Goal: Use online tool/utility: Utilize a website feature to perform a specific function

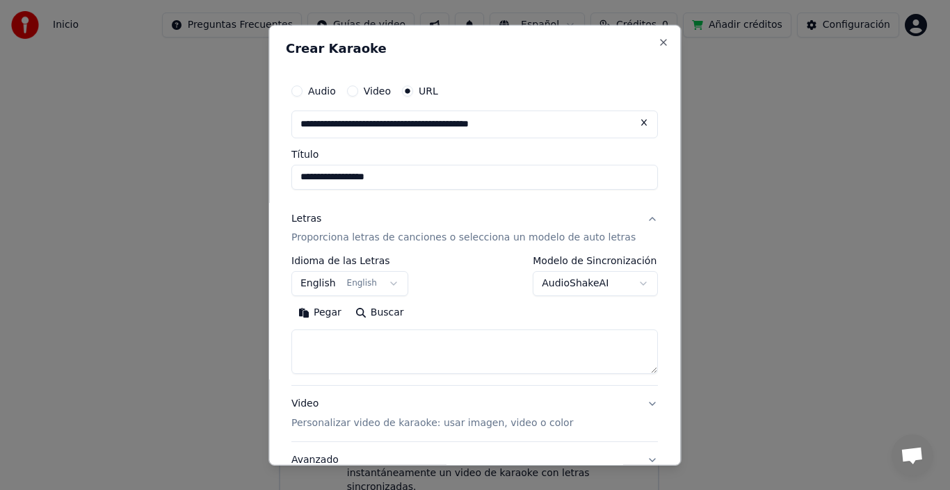
scroll to position [177, 0]
click at [631, 117] on button at bounding box center [645, 122] width 28 height 25
paste input "**********"
type input "**********"
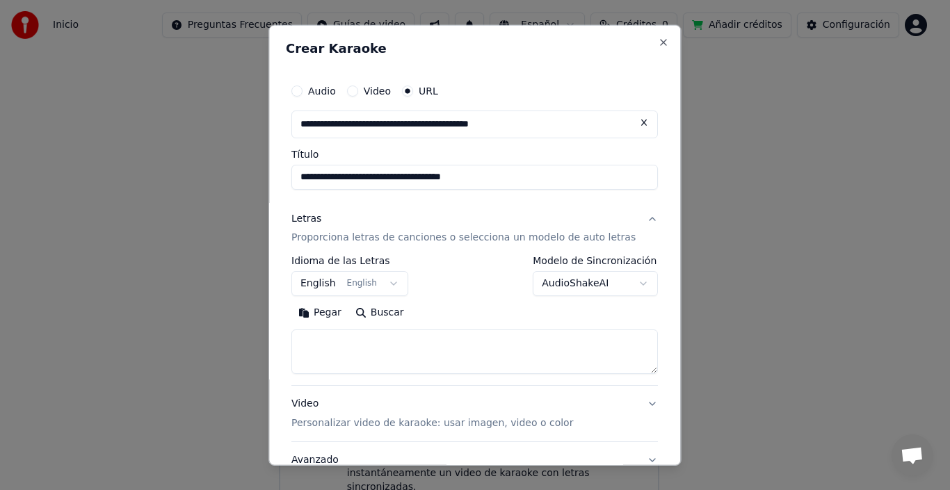
click at [335, 235] on p "Proporciona letras de canciones o selecciona un modelo de auto letras" at bounding box center [463, 238] width 344 height 14
type input "**********"
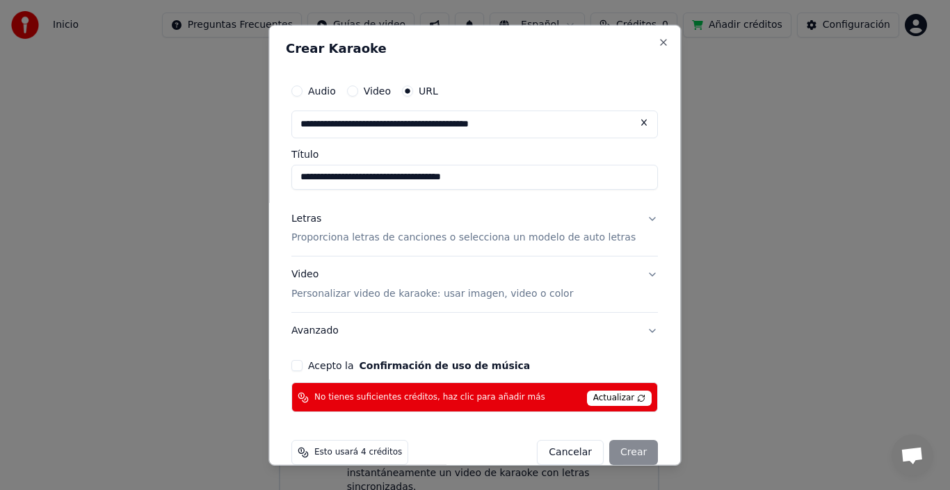
click at [334, 235] on p "Proporciona letras de canciones o selecciona un modelo de auto letras" at bounding box center [463, 238] width 344 height 14
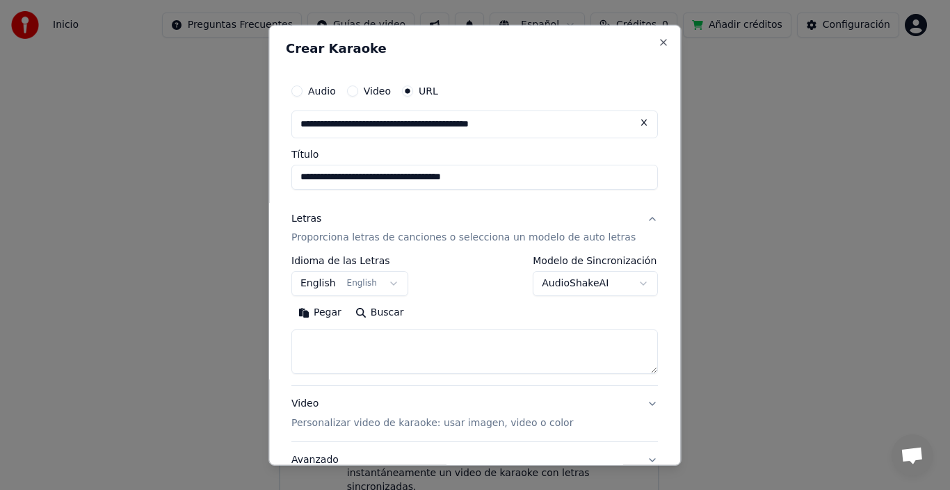
click at [401, 314] on button "Buscar" at bounding box center [379, 313] width 63 height 22
type textarea "**********"
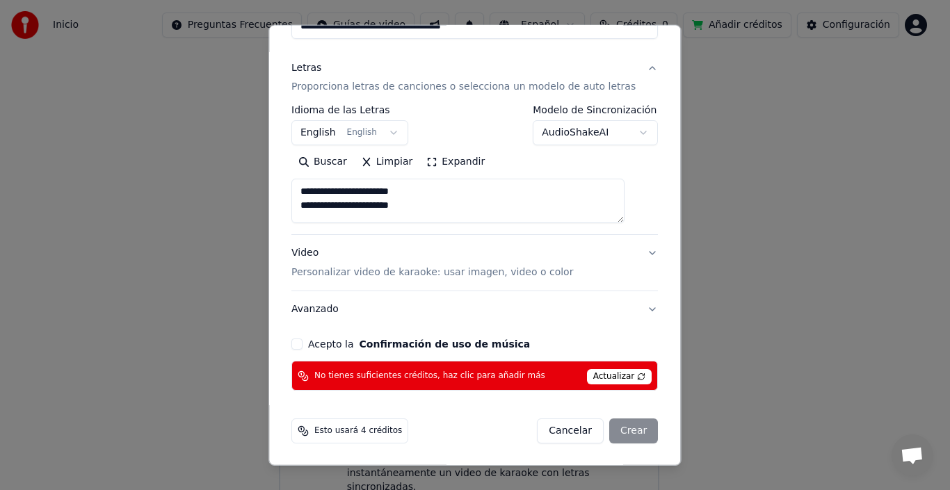
click at [630, 253] on button "Video Personalizar video de karaoke: usar imagen, video o color" at bounding box center [474, 263] width 366 height 56
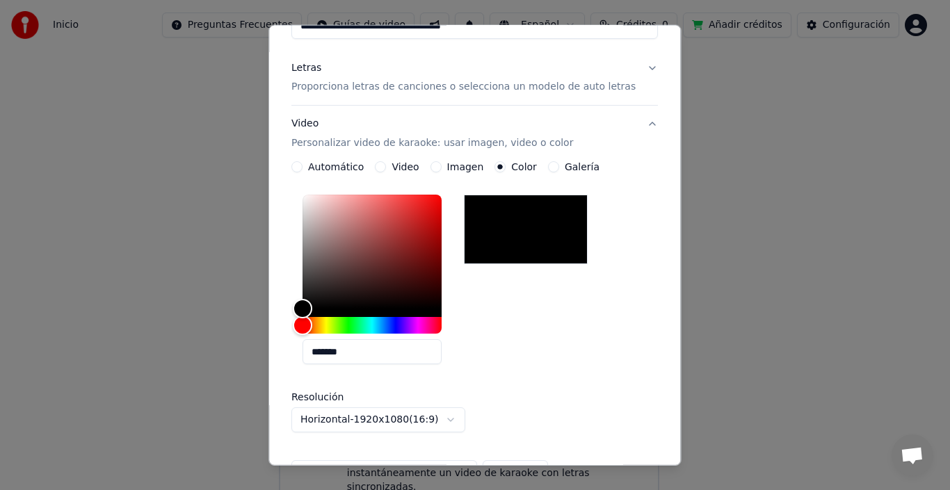
scroll to position [357, 0]
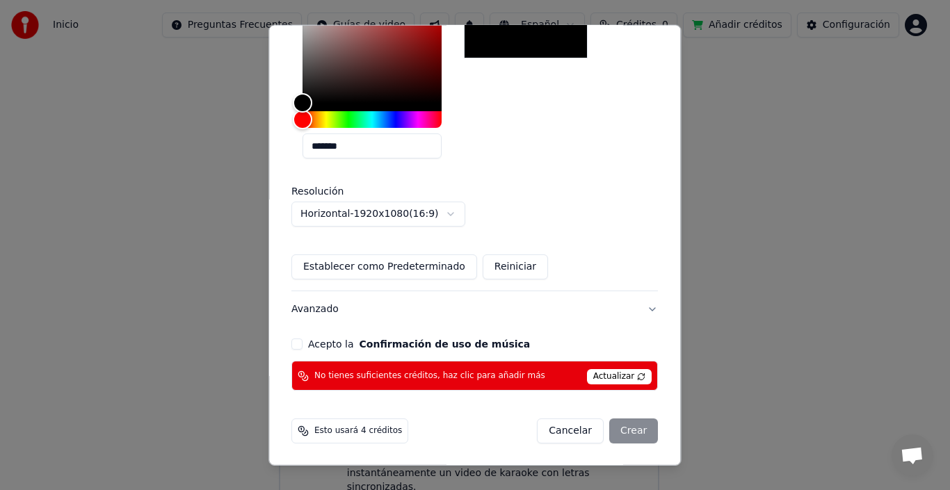
click at [606, 382] on span "Actualizar" at bounding box center [619, 376] width 65 height 15
click at [613, 374] on span "Actualizar" at bounding box center [619, 376] width 65 height 15
click at [610, 426] on div "Cancelar Crear" at bounding box center [597, 431] width 121 height 25
click at [607, 434] on div "Cancelar Crear" at bounding box center [597, 431] width 121 height 25
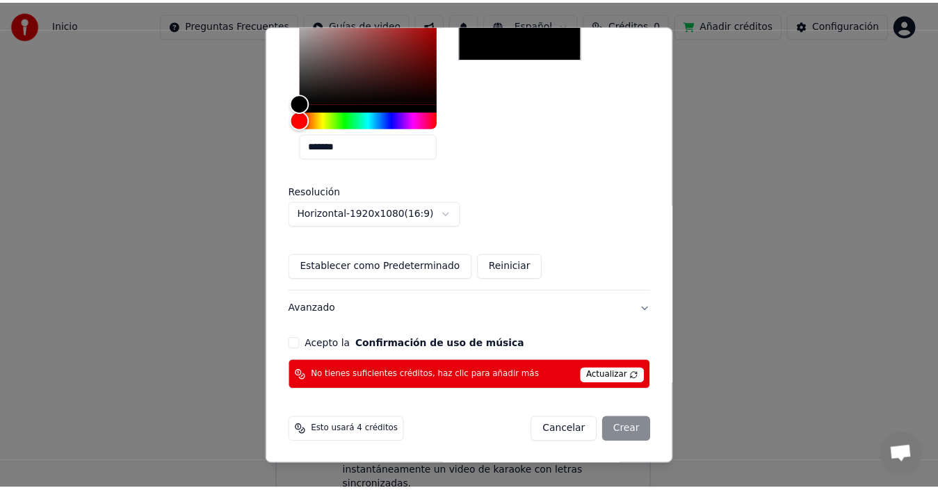
scroll to position [0, 0]
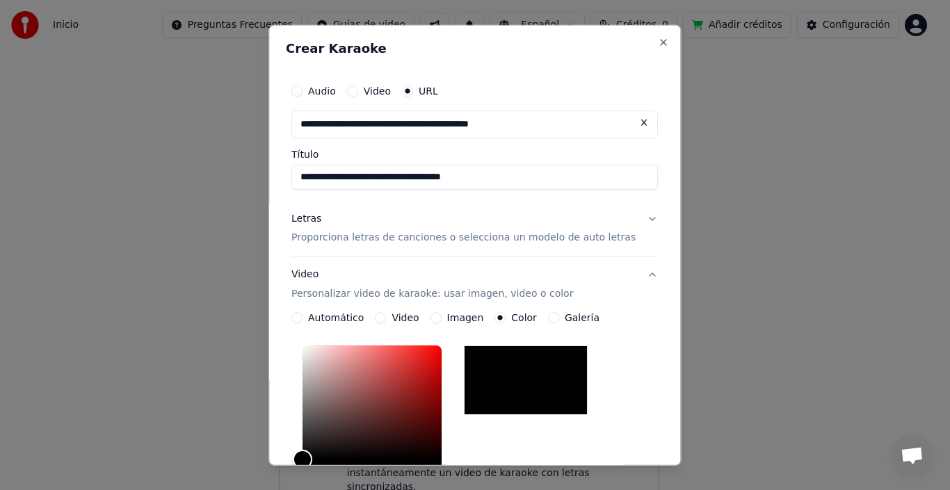
click at [631, 275] on button "Video Personalizar video de karaoke: usar imagen, video o color" at bounding box center [474, 285] width 366 height 56
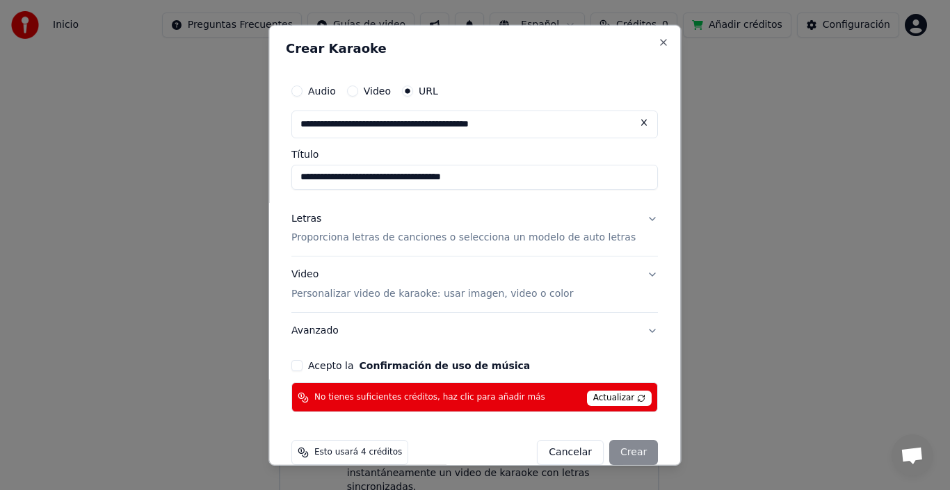
click at [607, 400] on span "Actualizar" at bounding box center [619, 398] width 65 height 15
click at [610, 398] on span "Actualizar" at bounding box center [619, 398] width 65 height 15
click at [613, 448] on div "Cancelar Crear" at bounding box center [597, 452] width 121 height 25
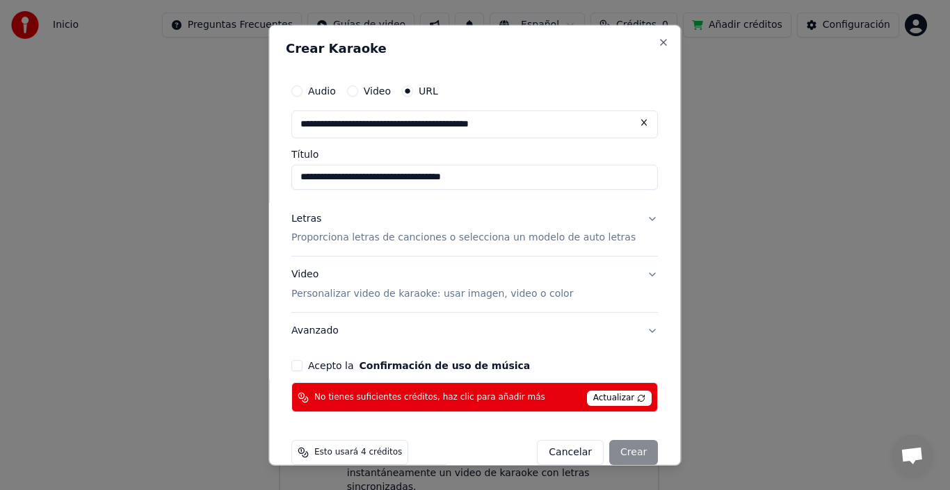
click at [615, 447] on div "Cancelar Crear" at bounding box center [597, 452] width 121 height 25
click at [617, 398] on span "Actualizar" at bounding box center [619, 398] width 65 height 15
click at [658, 45] on button "Close" at bounding box center [663, 41] width 11 height 11
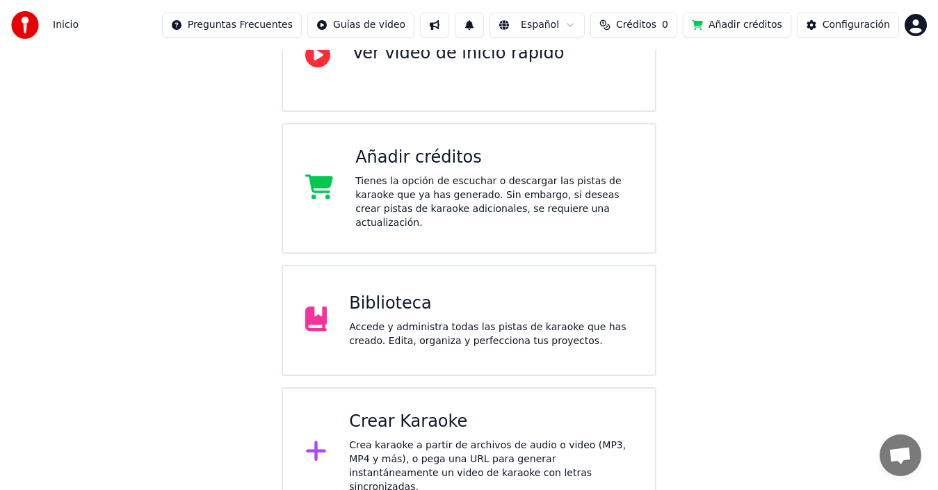
click at [762, 22] on button "Añadir créditos" at bounding box center [737, 25] width 108 height 25
